Goal: Check status: Check status

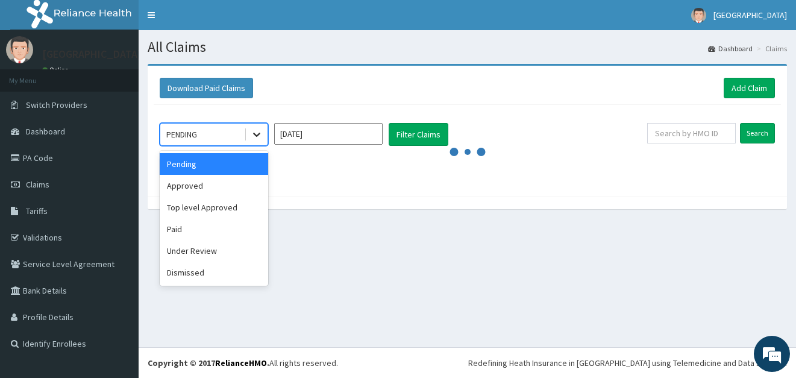
click at [252, 140] on icon at bounding box center [257, 134] width 12 height 12
click at [223, 195] on div "Approved" at bounding box center [214, 186] width 108 height 22
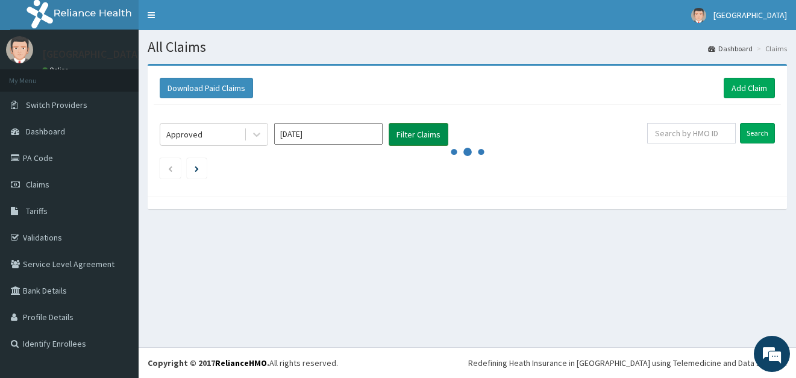
click at [402, 134] on button "Filter Claims" at bounding box center [418, 134] width 60 height 23
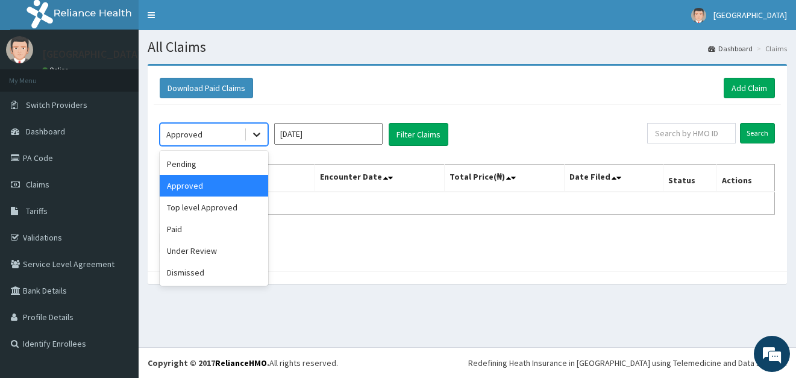
click at [255, 140] on icon at bounding box center [257, 134] width 12 height 12
click at [232, 165] on div "Pending" at bounding box center [214, 164] width 108 height 22
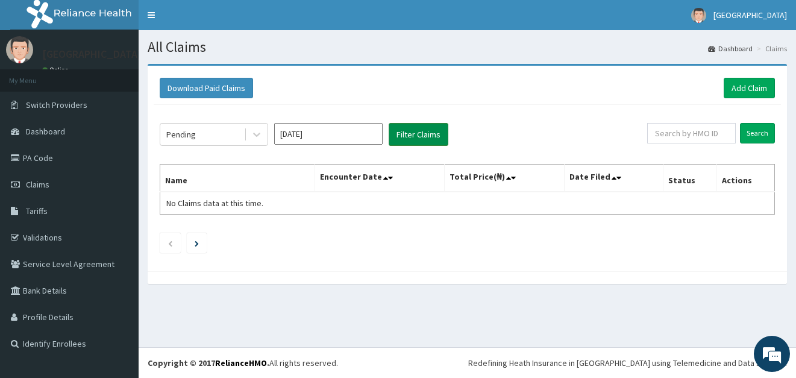
click at [417, 139] on button "Filter Claims" at bounding box center [418, 134] width 60 height 23
click at [419, 132] on button "Filter Claims" at bounding box center [418, 134] width 60 height 23
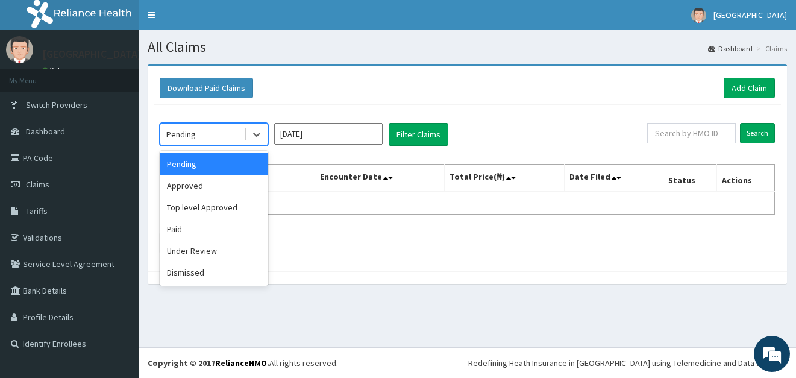
click at [226, 135] on div "Pending" at bounding box center [202, 134] width 84 height 19
click at [207, 242] on div "Under Review" at bounding box center [214, 251] width 108 height 22
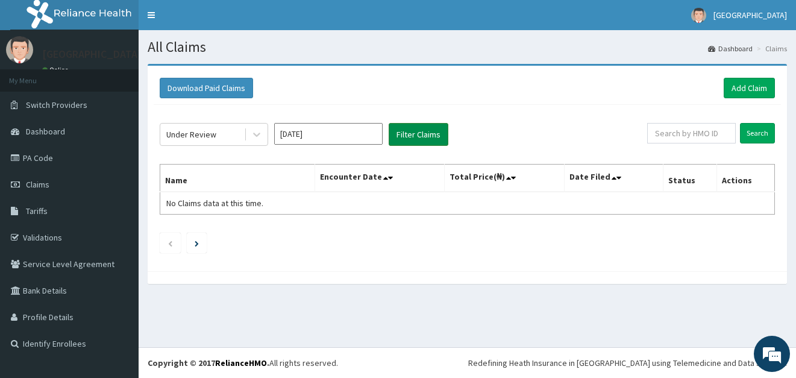
click at [405, 136] on button "Filter Claims" at bounding box center [418, 134] width 60 height 23
click at [418, 134] on button "Filter Claims" at bounding box center [418, 134] width 60 height 23
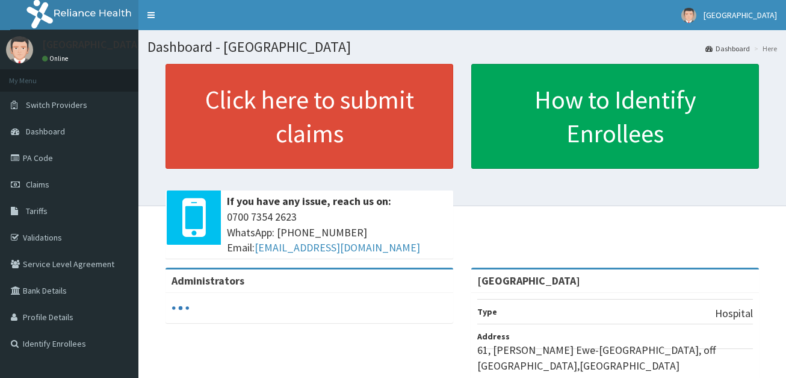
click at [31, 182] on span "Claims" at bounding box center [37, 184] width 23 height 11
